Goal: Book appointment/travel/reservation

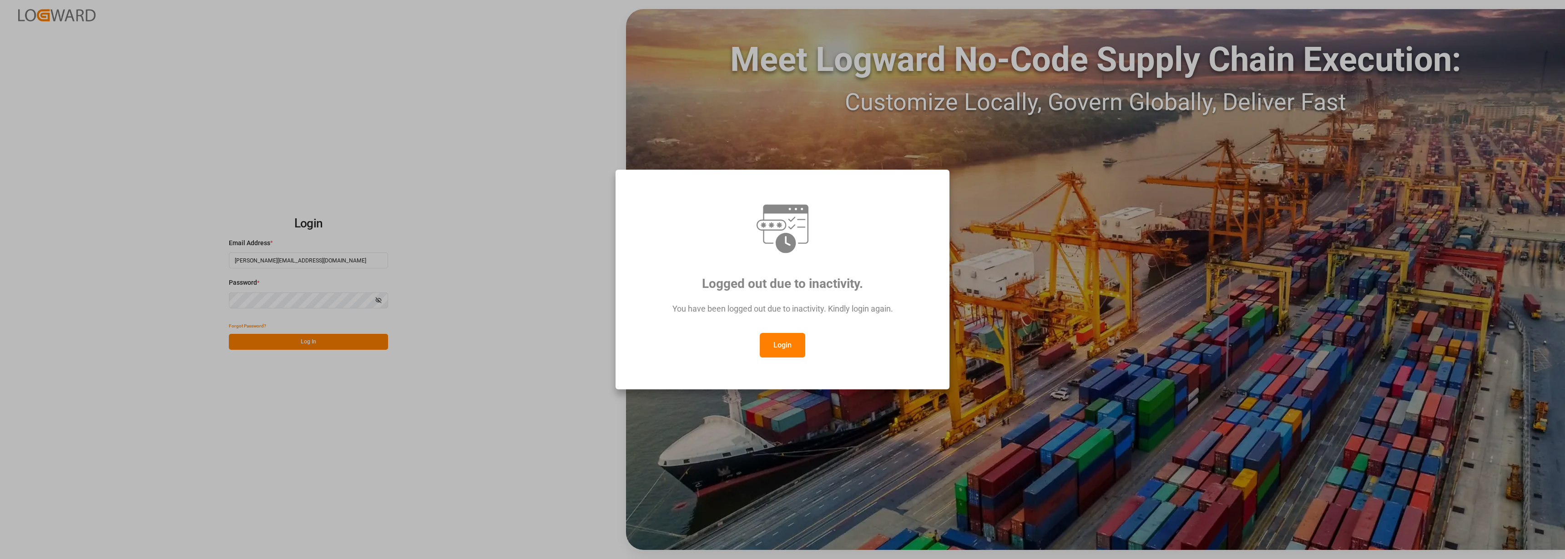
click at [768, 348] on button "Login" at bounding box center [783, 345] width 46 height 25
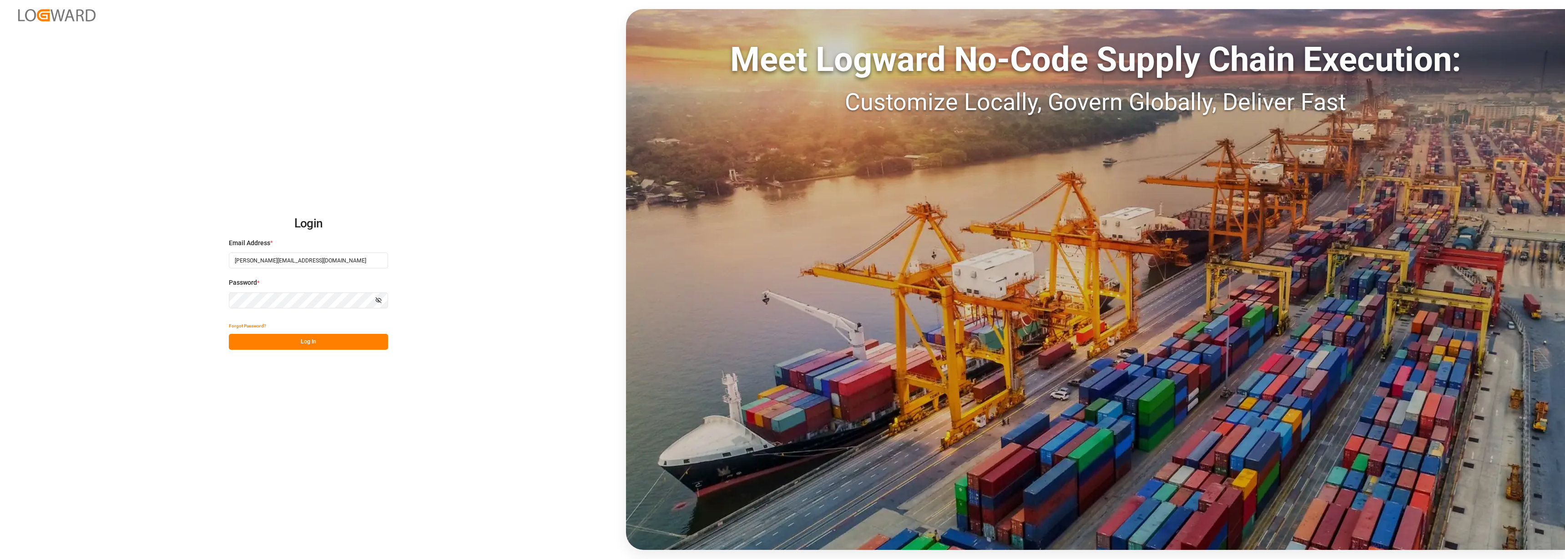
click at [304, 344] on button "Log In" at bounding box center [308, 342] width 159 height 16
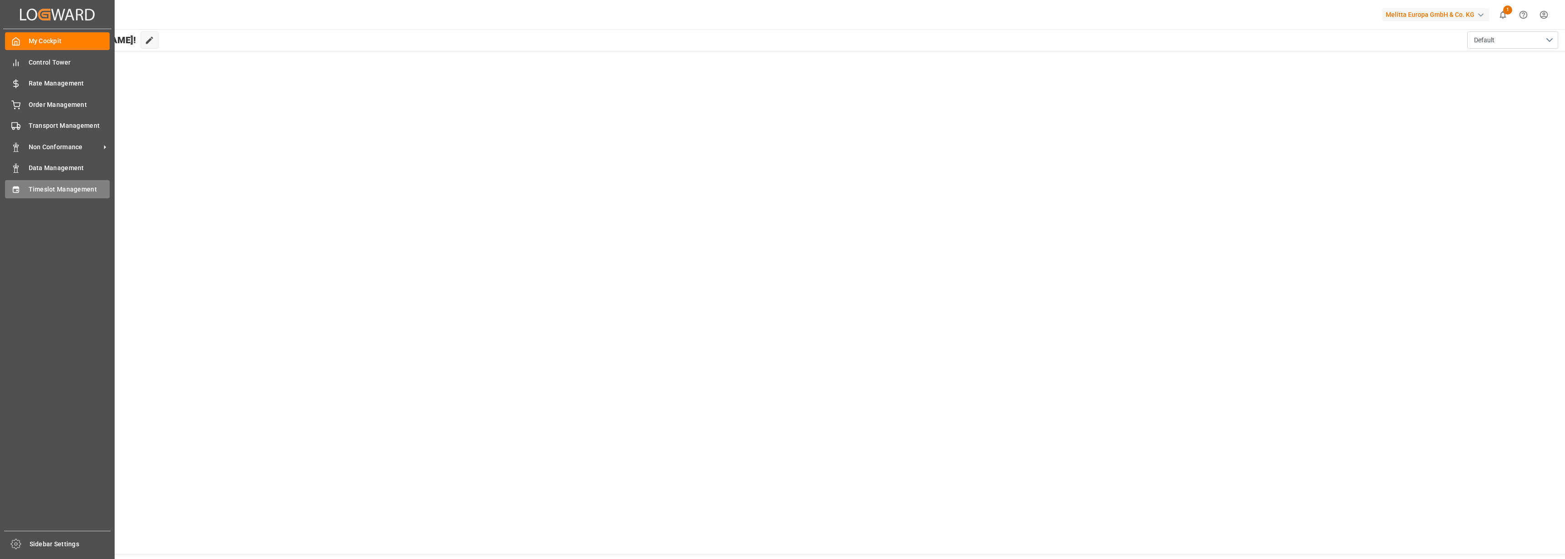
click at [24, 188] on div "Timeslot Management Timeslot Management" at bounding box center [57, 189] width 105 height 18
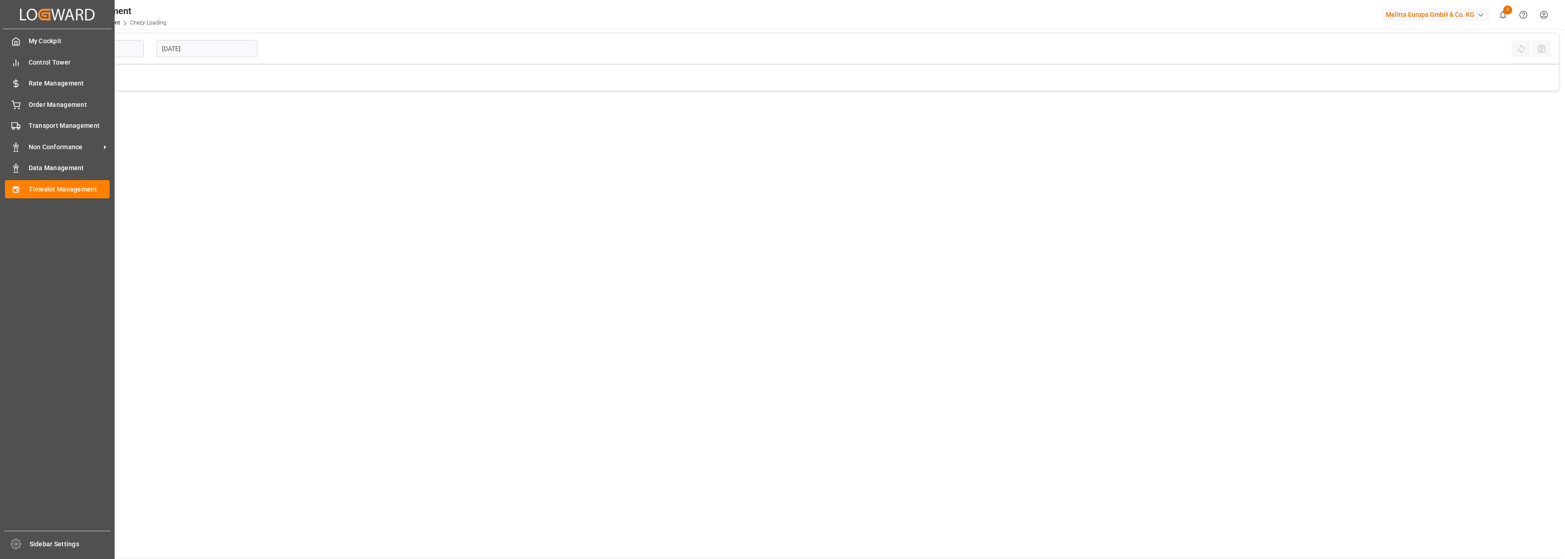
type input "Chezy Loading"
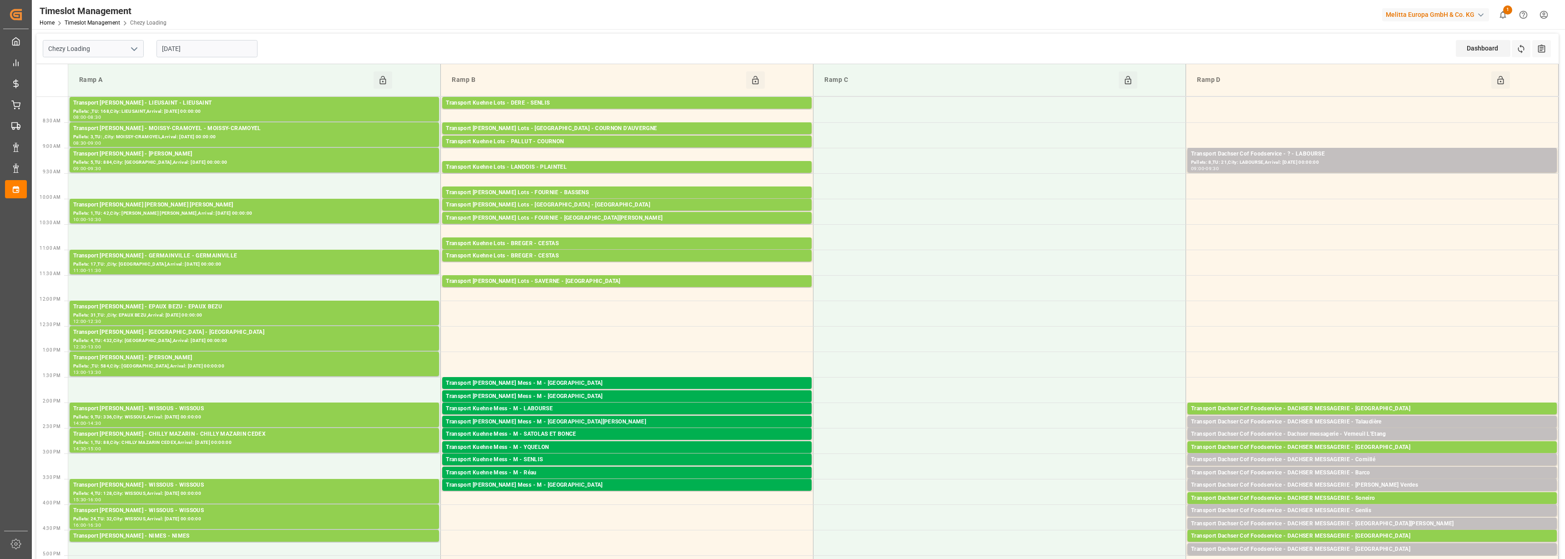
click at [182, 50] on input "[DATE]" at bounding box center [207, 48] width 101 height 17
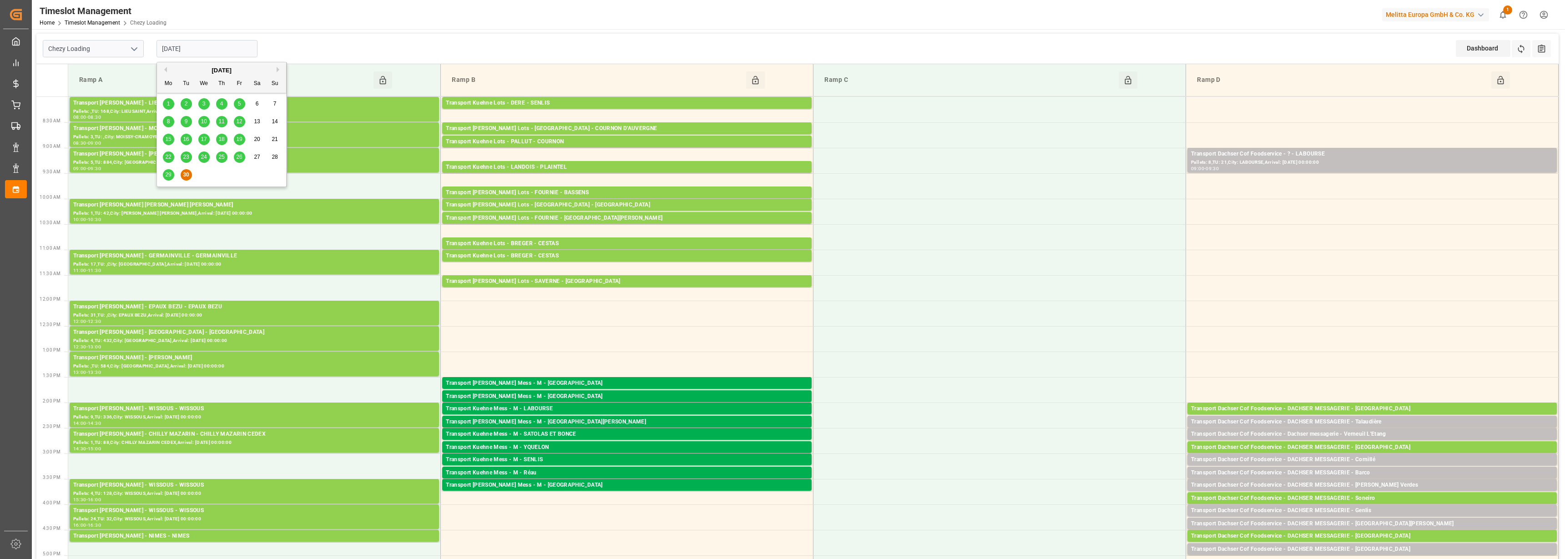
click at [276, 70] on div "[DATE]" at bounding box center [221, 70] width 129 height 9
click at [278, 69] on button "Next Month" at bounding box center [279, 69] width 5 height 5
click at [207, 104] on div "1" at bounding box center [203, 104] width 11 height 11
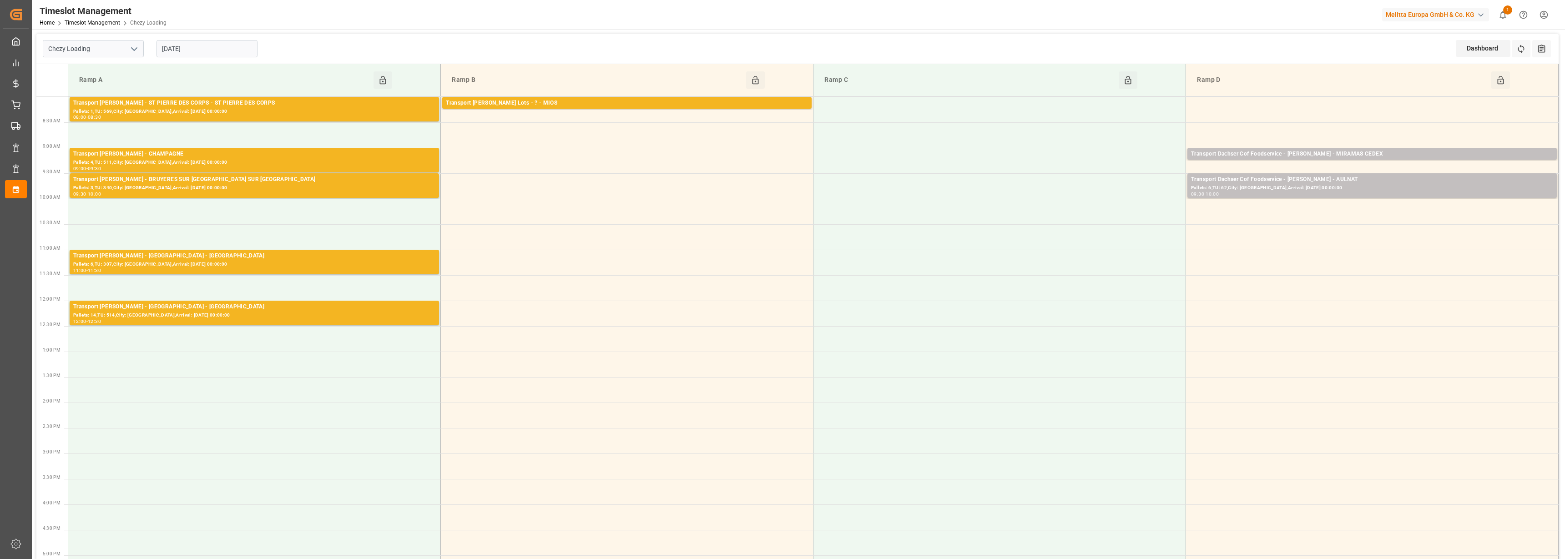
click at [205, 49] on input "[DATE]" at bounding box center [207, 48] width 101 height 17
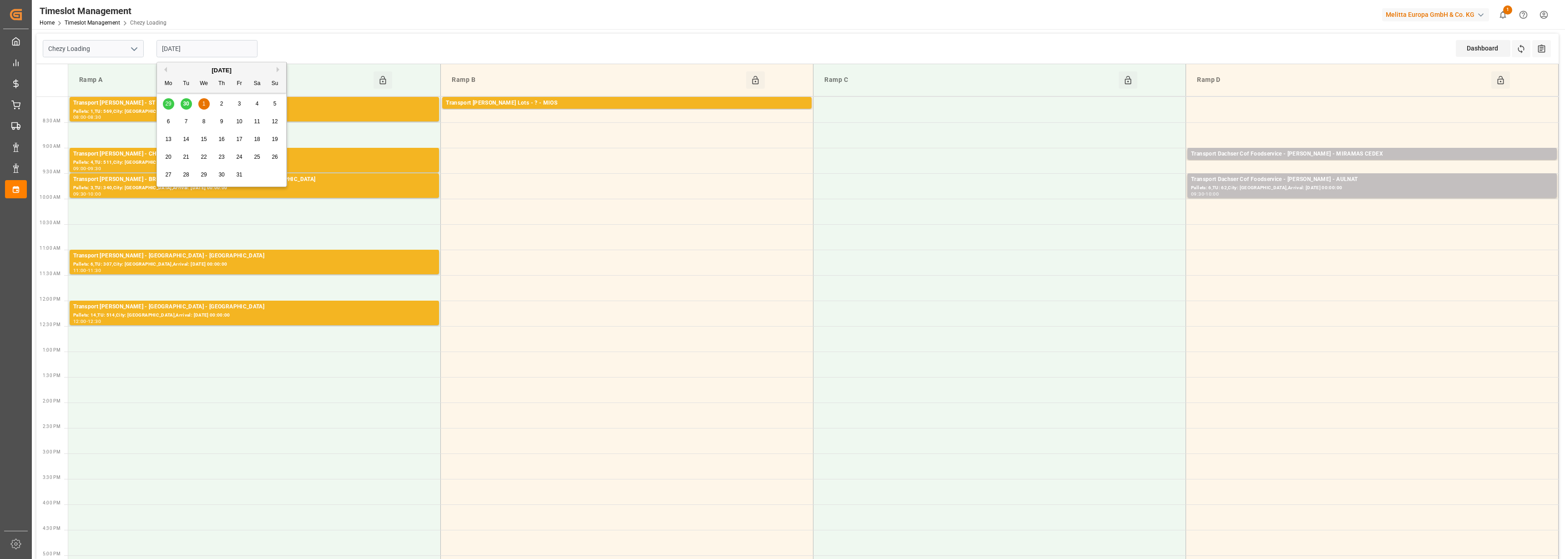
click at [219, 101] on div "2" at bounding box center [221, 104] width 11 height 11
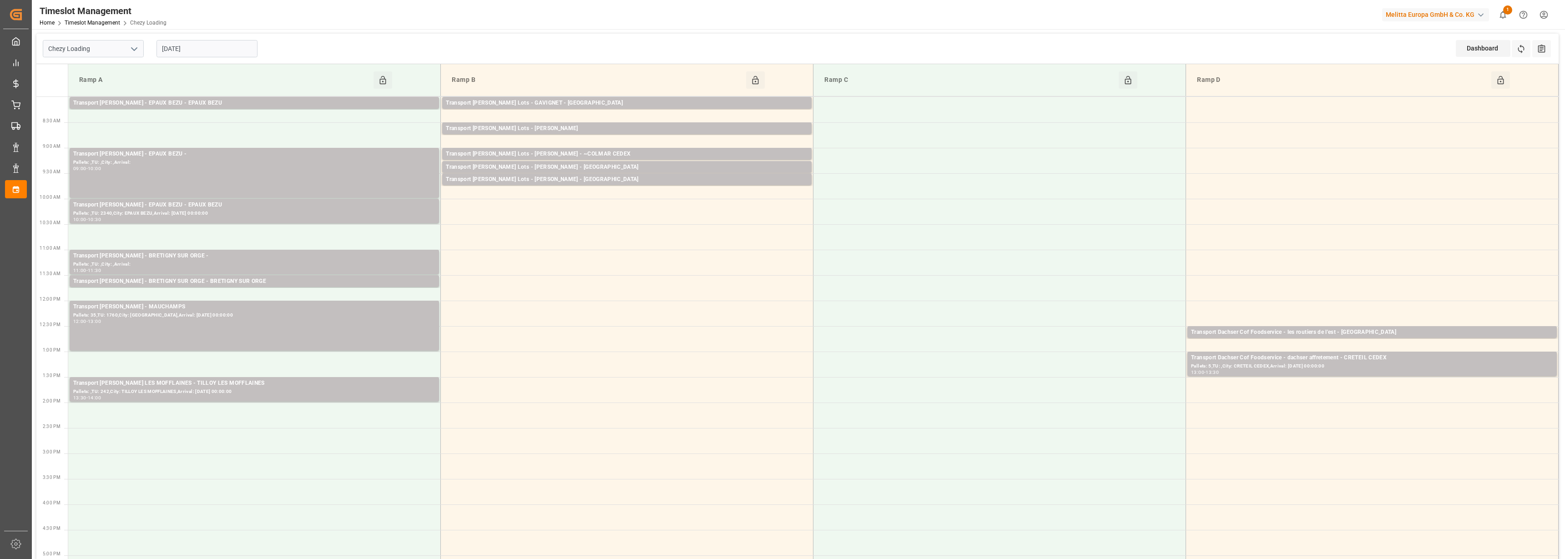
click at [187, 49] on input "[DATE]" at bounding box center [207, 48] width 101 height 17
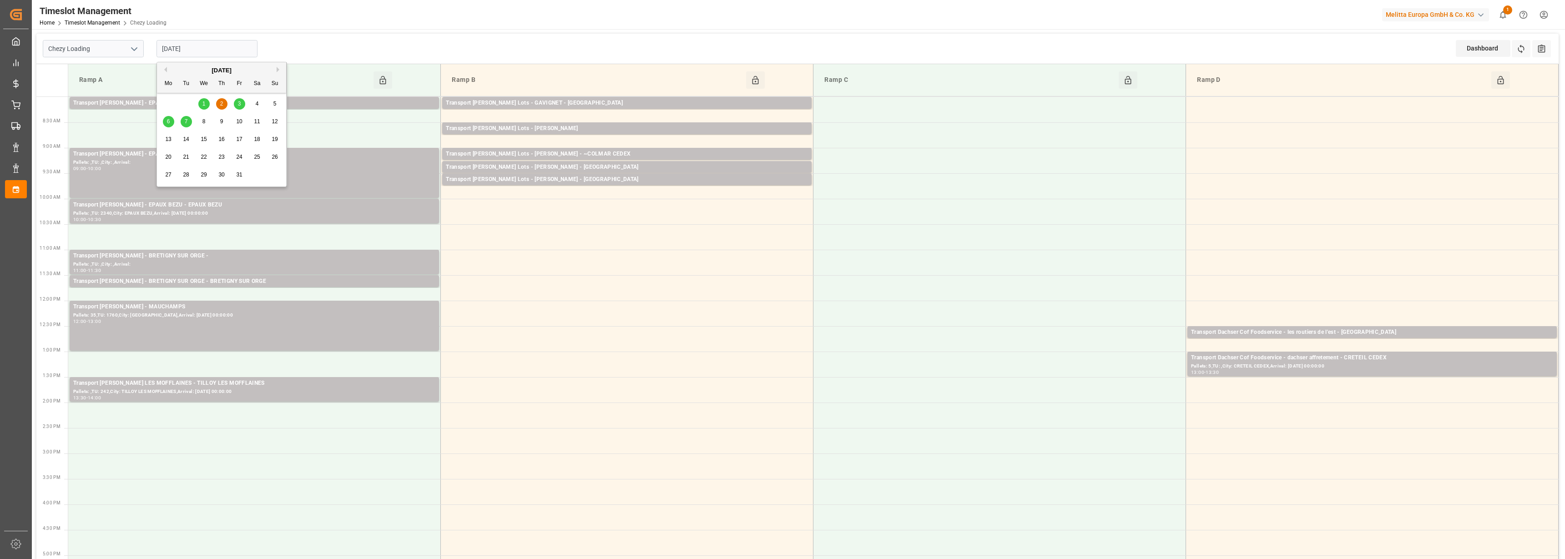
click at [205, 103] on span "1" at bounding box center [203, 104] width 3 height 6
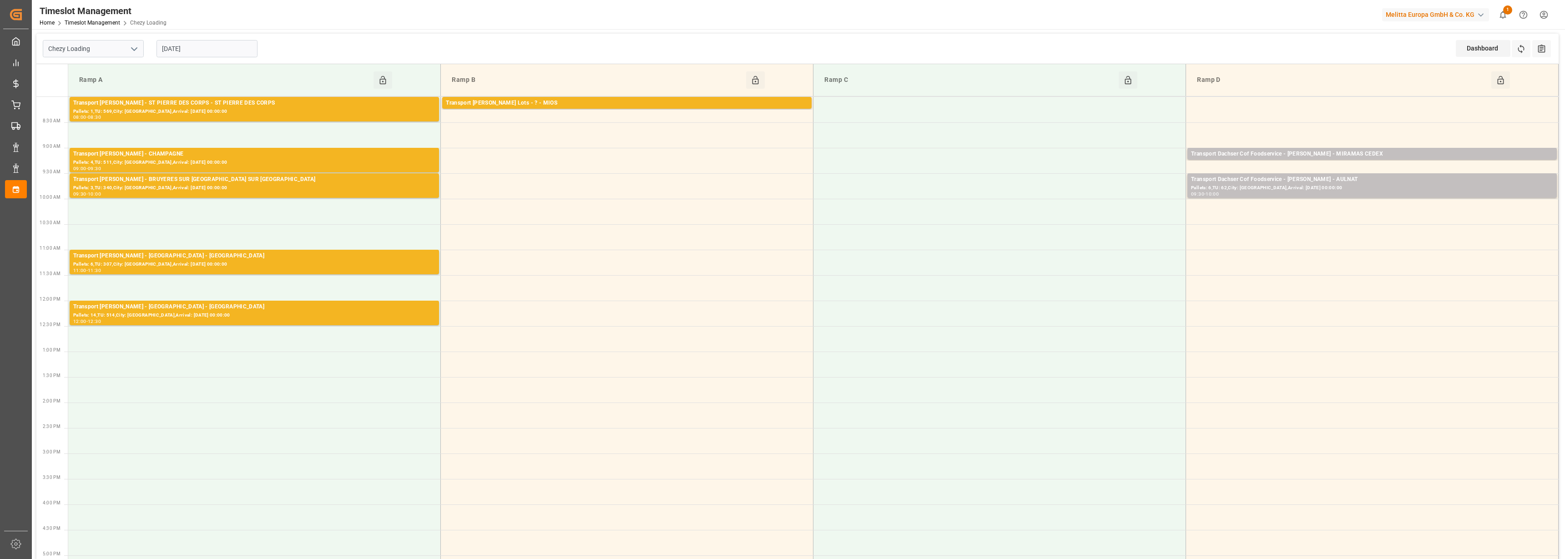
click at [181, 48] on input "[DATE]" at bounding box center [207, 48] width 101 height 17
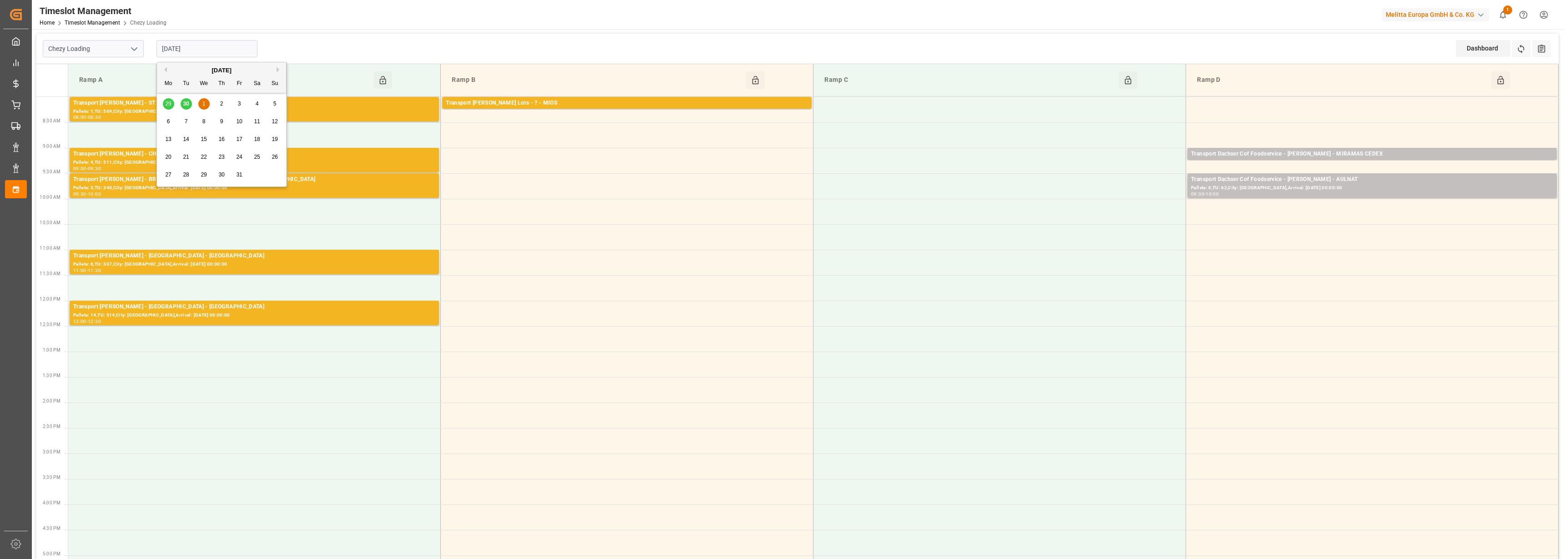
click at [167, 72] on div "[DATE]" at bounding box center [221, 70] width 129 height 9
click at [165, 69] on button "Previous Month" at bounding box center [164, 69] width 5 height 5
click at [188, 176] on span "30" at bounding box center [186, 175] width 6 height 6
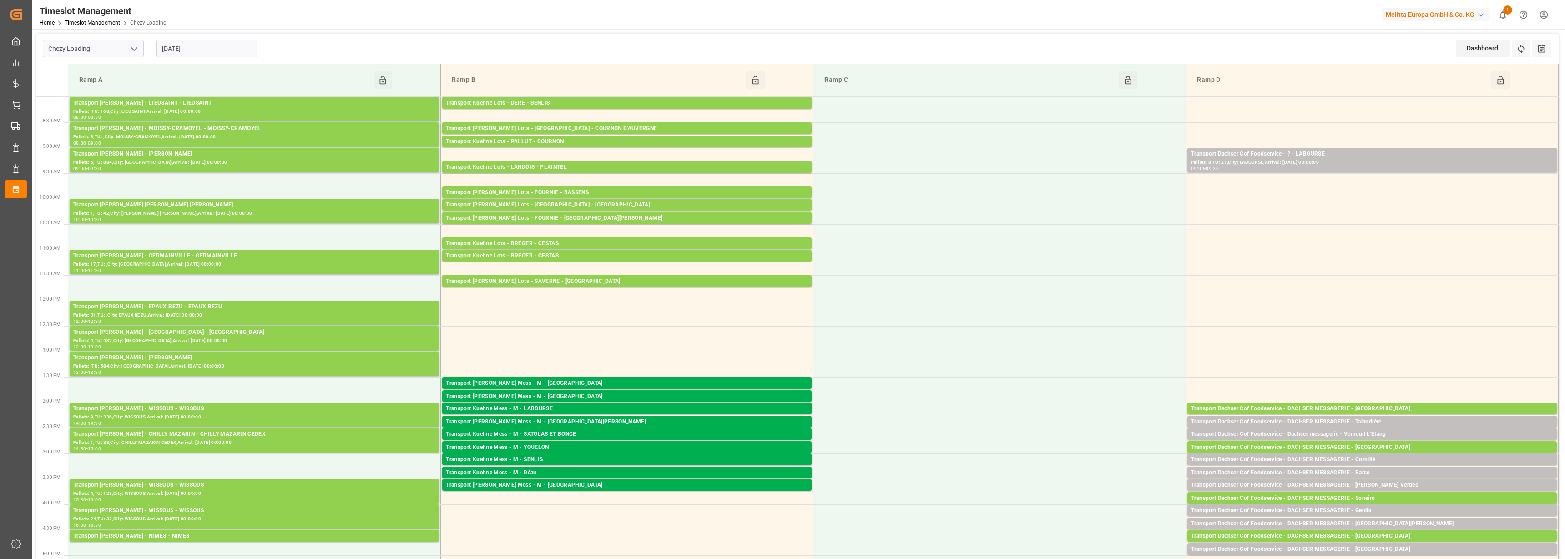
drag, startPoint x: 1518, startPoint y: 50, endPoint x: 1469, endPoint y: 77, distance: 56.0
click at [1518, 50] on icon at bounding box center [1522, 49] width 10 height 10
click at [182, 42] on input "[DATE]" at bounding box center [207, 48] width 101 height 17
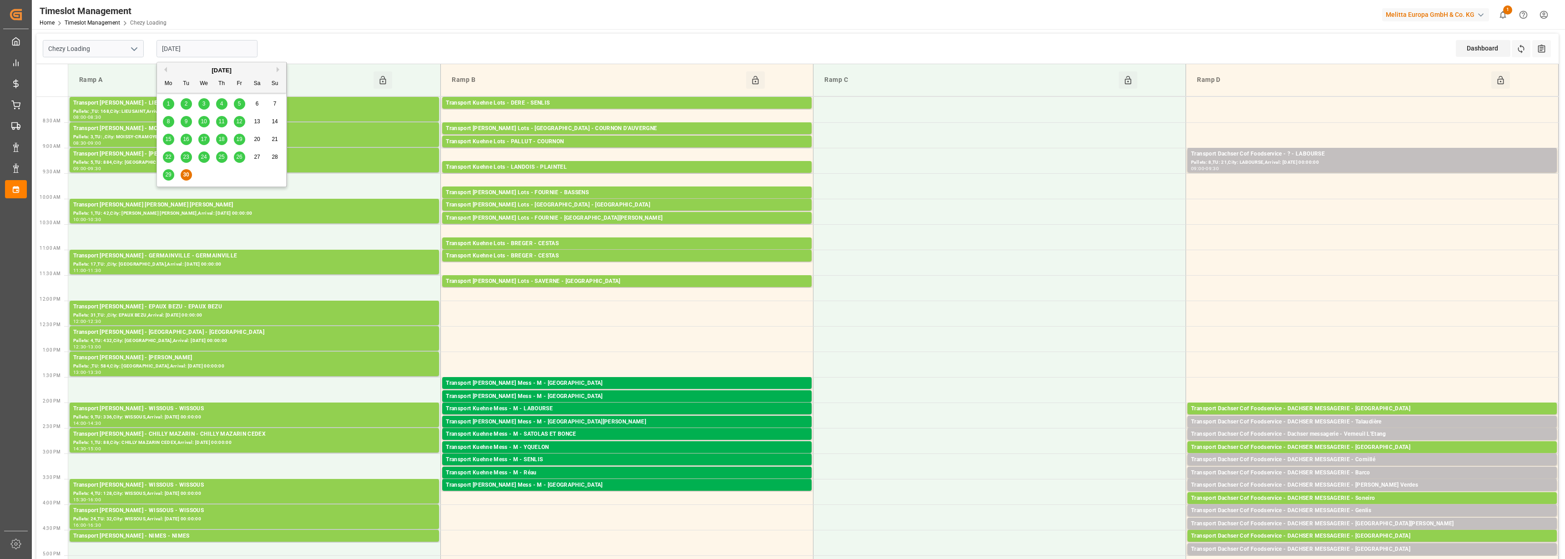
click at [278, 67] on button "Next Month" at bounding box center [279, 69] width 5 height 5
click at [203, 103] on span "1" at bounding box center [203, 104] width 3 height 6
type input "[DATE]"
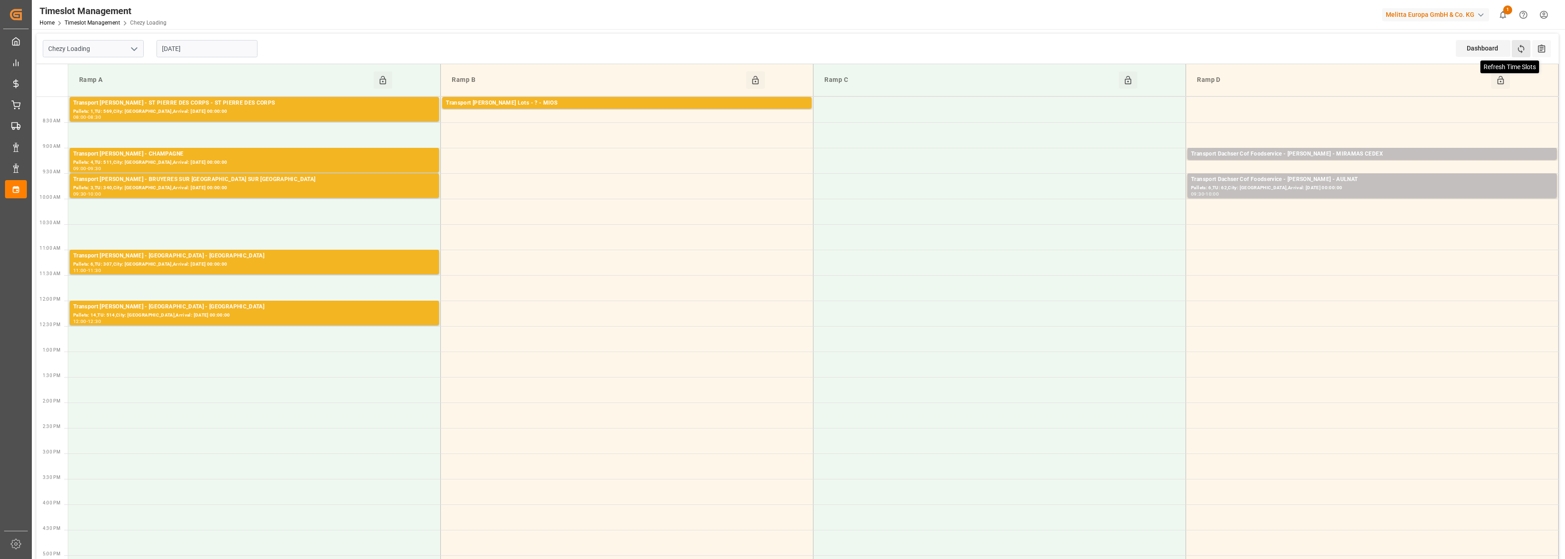
click at [1519, 50] on icon at bounding box center [1521, 49] width 6 height 9
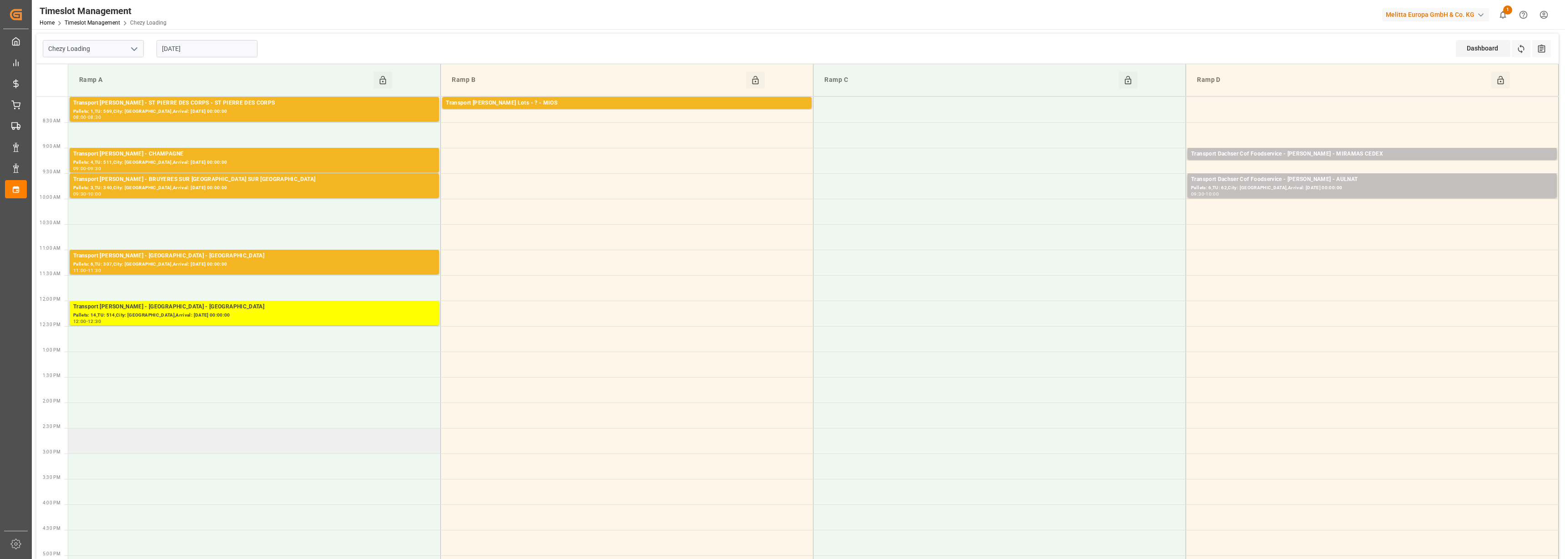
click at [313, 431] on td at bounding box center [254, 440] width 373 height 25
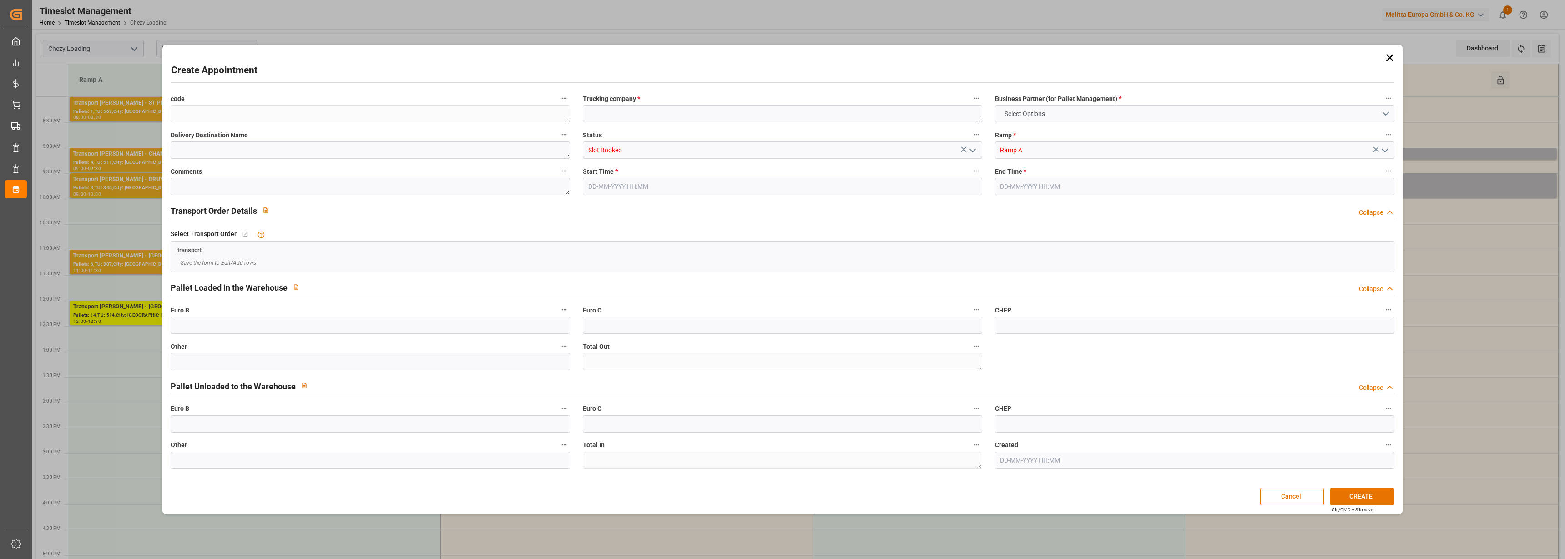
type input "0"
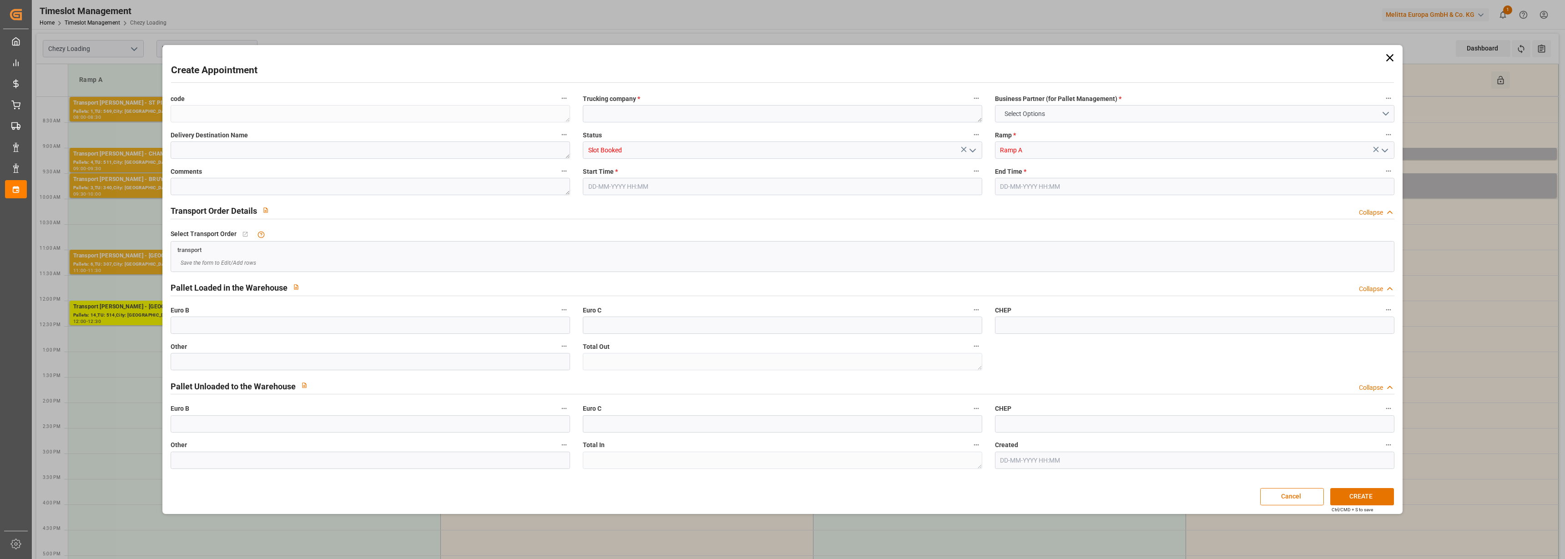
type input "0"
type input "[DATE] 14:30"
type input "[DATE] 15:00"
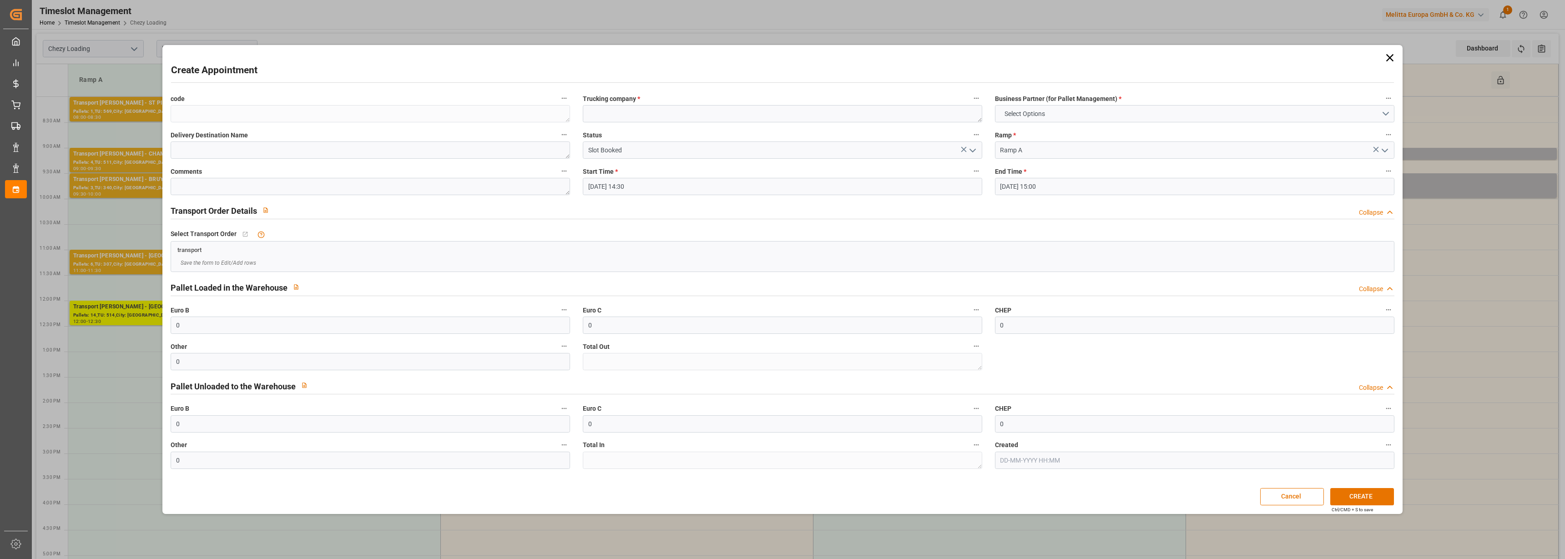
click at [1387, 58] on icon at bounding box center [1390, 57] width 13 height 13
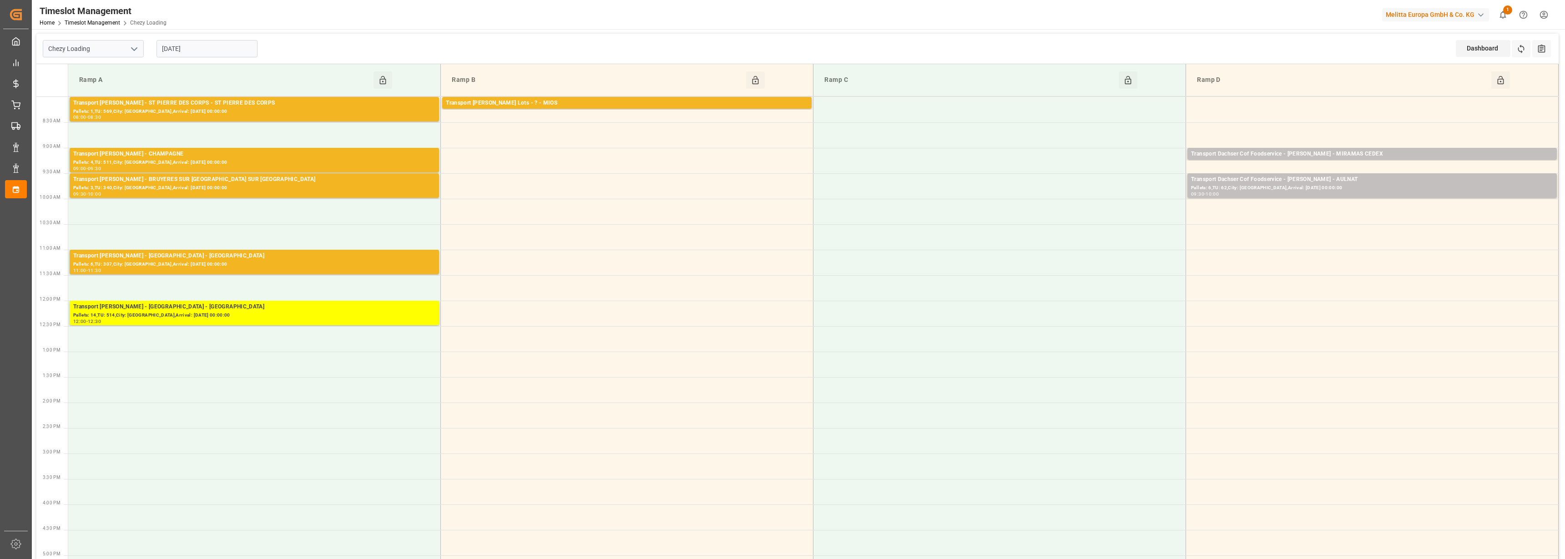
click at [131, 51] on icon "open menu" at bounding box center [134, 49] width 11 height 11
click at [119, 92] on div "Chezy Unloading" at bounding box center [93, 89] width 100 height 20
type input "Chezy Unloading"
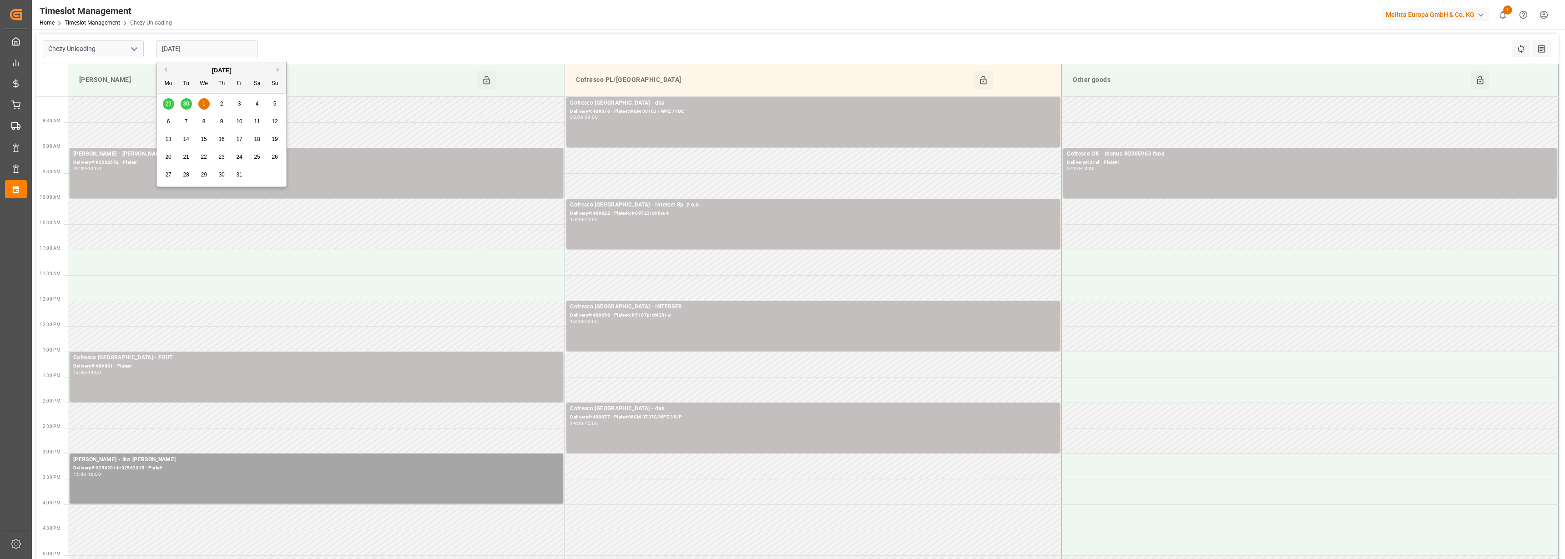
click at [190, 48] on input "[DATE]" at bounding box center [207, 48] width 101 height 17
click at [223, 102] on div "2" at bounding box center [221, 104] width 11 height 11
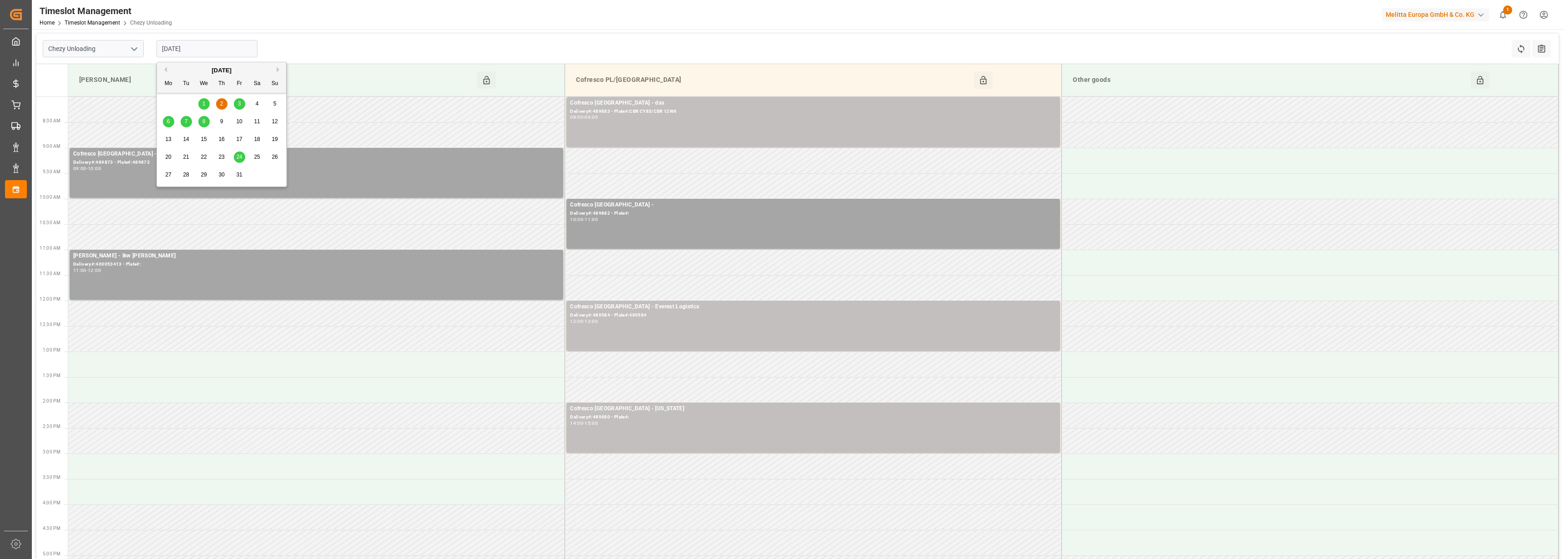
click at [207, 51] on input "[DATE]" at bounding box center [207, 48] width 101 height 17
click at [238, 102] on span "3" at bounding box center [239, 104] width 3 height 6
type input "[DATE]"
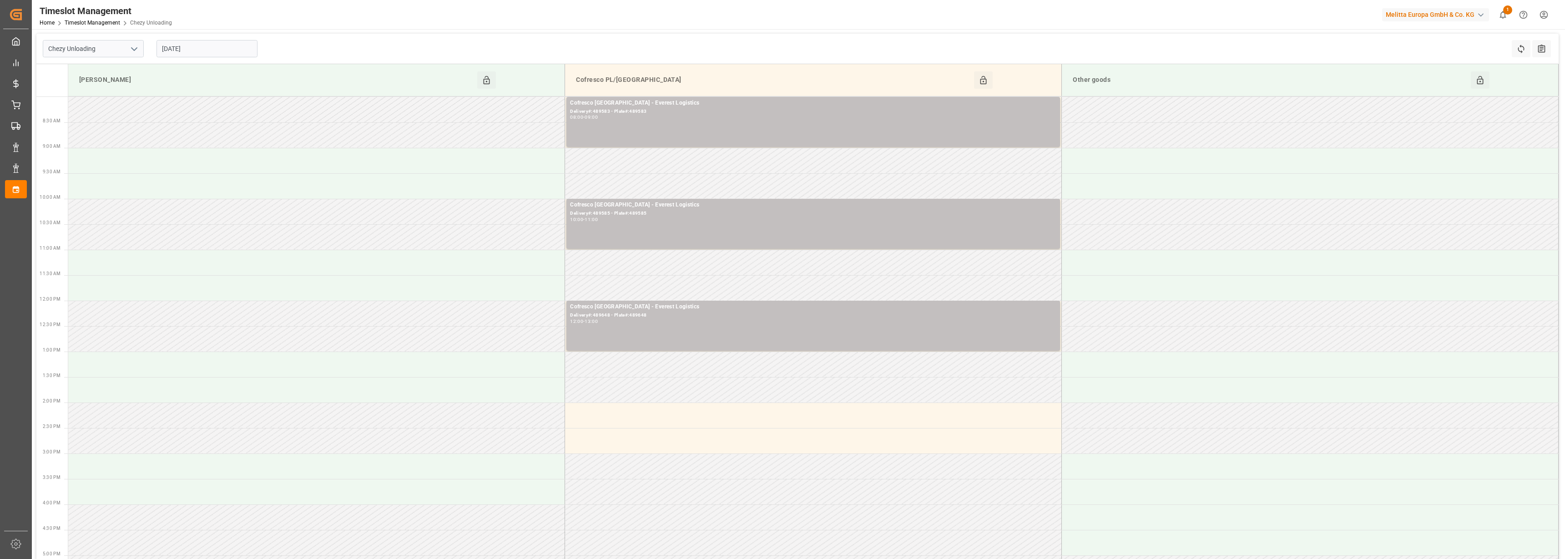
click at [204, 46] on input "[DATE]" at bounding box center [207, 48] width 101 height 17
click at [354, 490] on td at bounding box center [316, 491] width 497 height 25
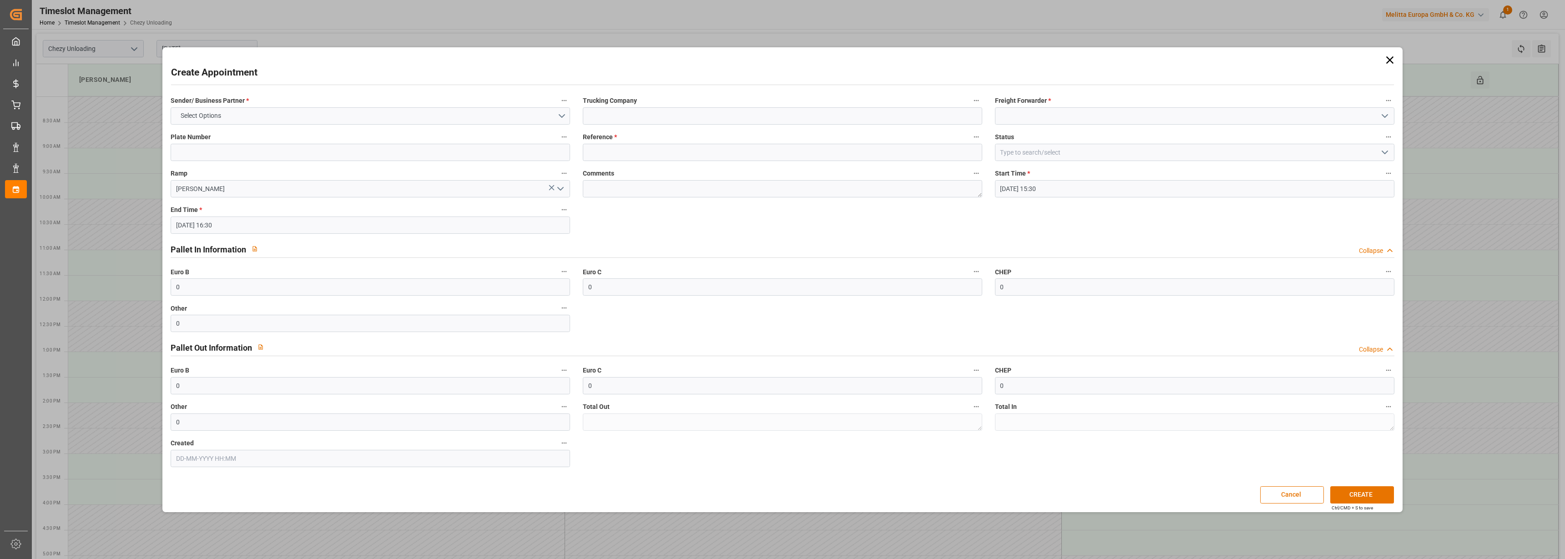
click at [1388, 59] on icon at bounding box center [1390, 60] width 13 height 13
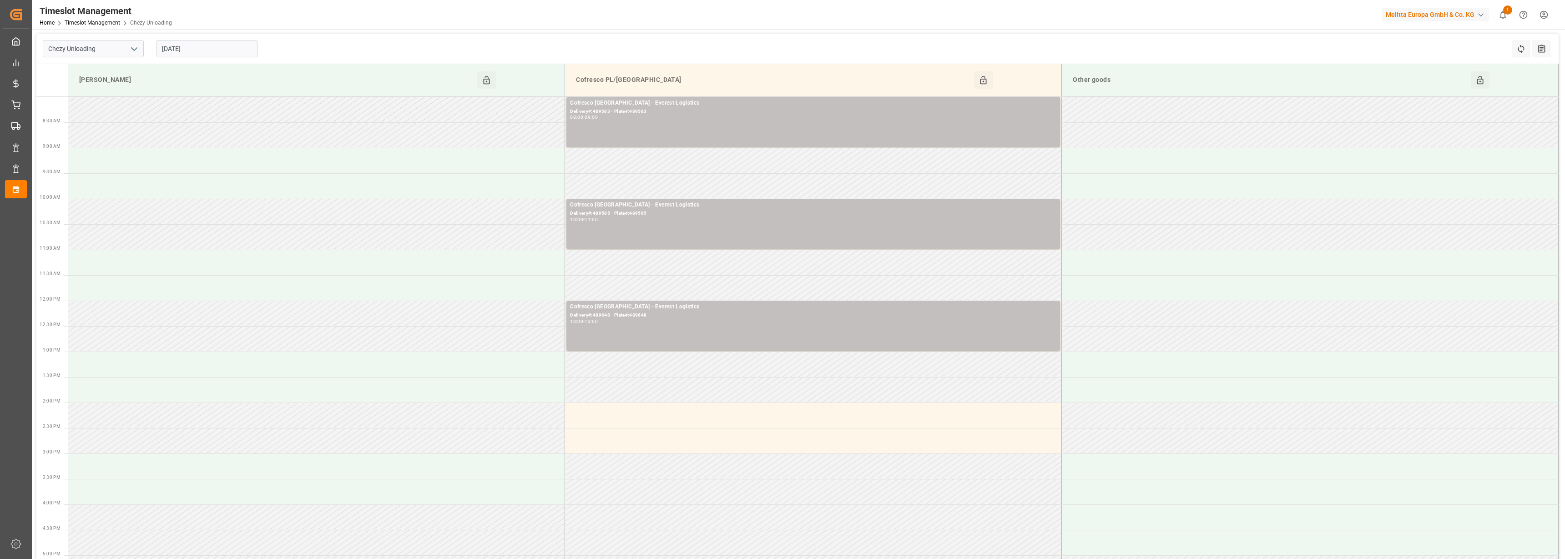
click at [135, 48] on icon "open menu" at bounding box center [134, 49] width 11 height 11
click at [95, 68] on div "Chezy Loading" at bounding box center [93, 69] width 100 height 20
type input "Chezy Loading"
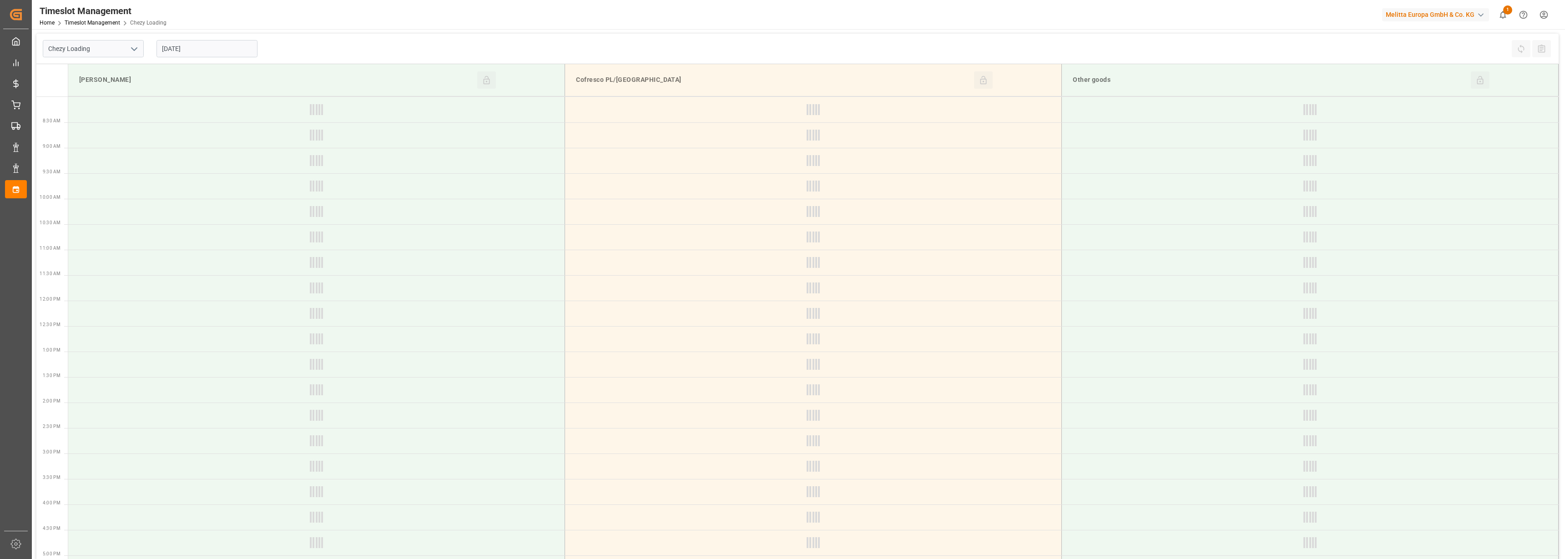
click at [207, 48] on input "[DATE]" at bounding box center [207, 48] width 101 height 17
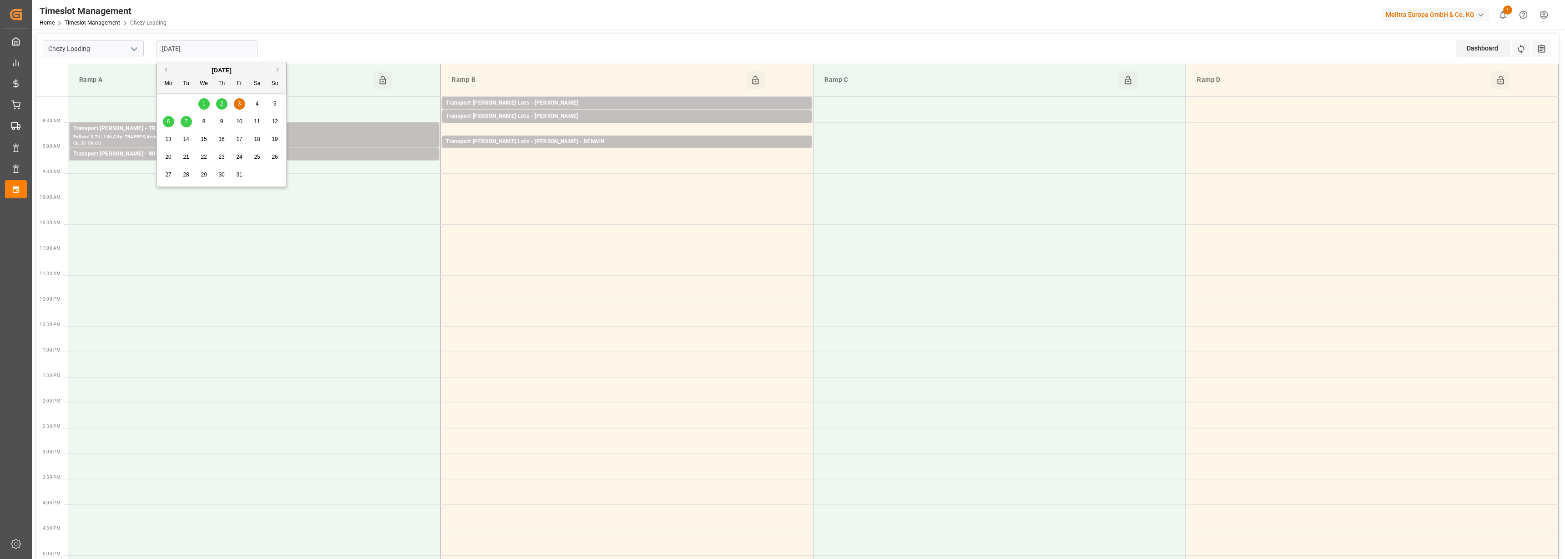
click at [209, 103] on div "1" at bounding box center [203, 104] width 11 height 11
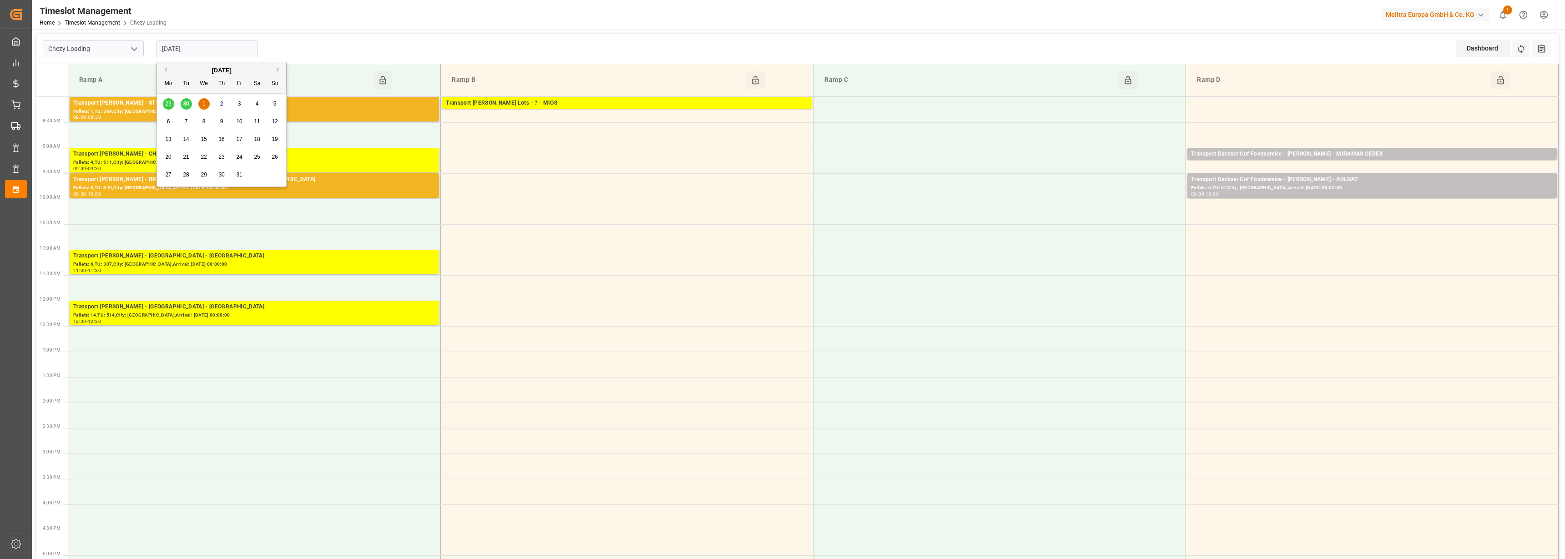
click at [197, 53] on input "[DATE]" at bounding box center [207, 48] width 101 height 17
click at [223, 103] on span "2" at bounding box center [221, 104] width 3 height 6
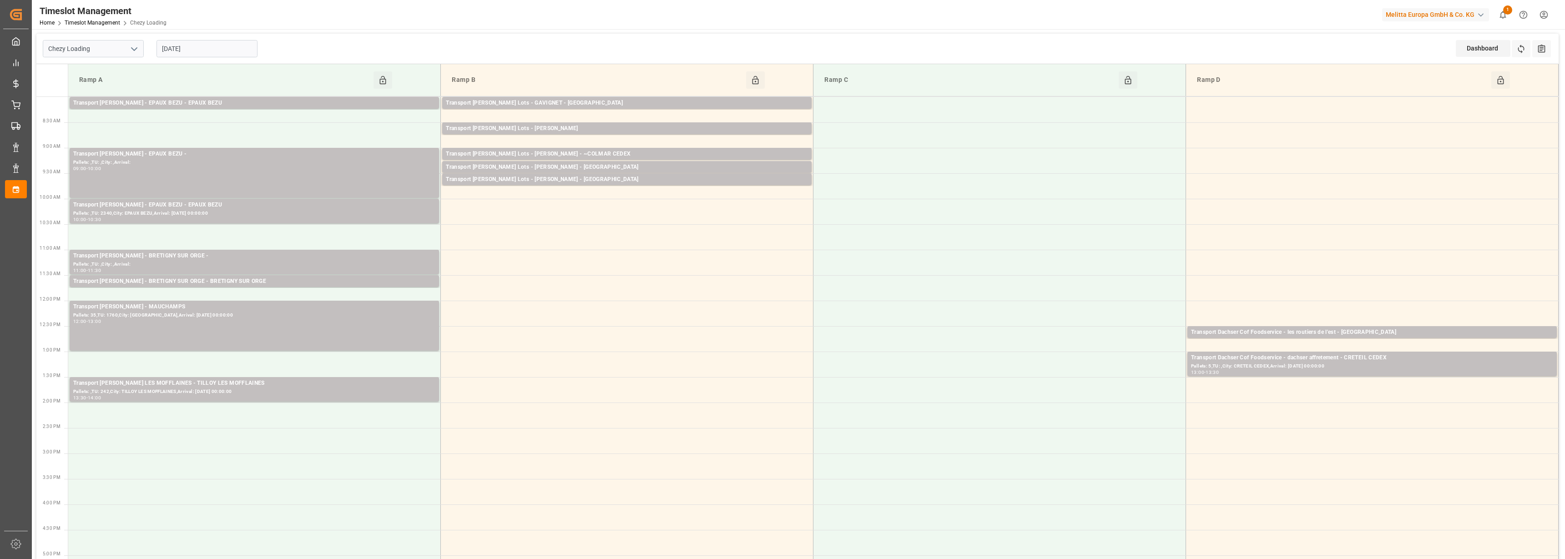
click at [191, 51] on input "[DATE]" at bounding box center [207, 48] width 101 height 17
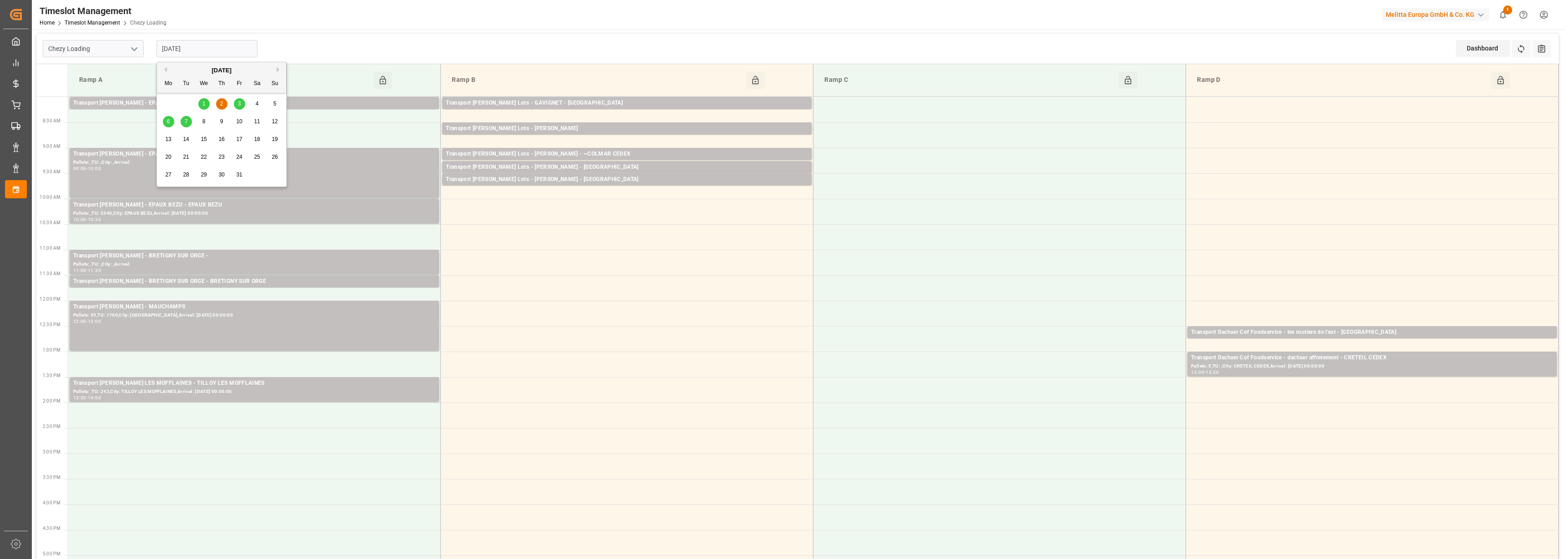
click at [201, 101] on div "1" at bounding box center [203, 104] width 11 height 11
type input "[DATE]"
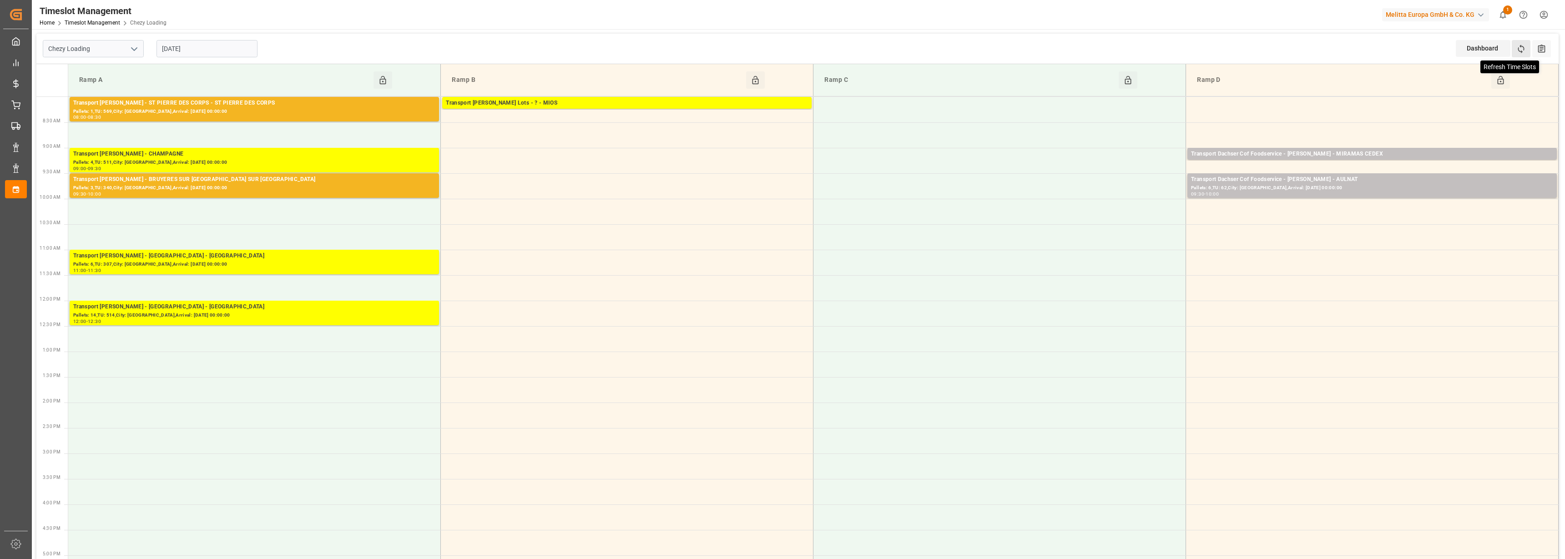
click at [1519, 49] on icon at bounding box center [1522, 49] width 10 height 10
